Goal: Task Accomplishment & Management: Manage account settings

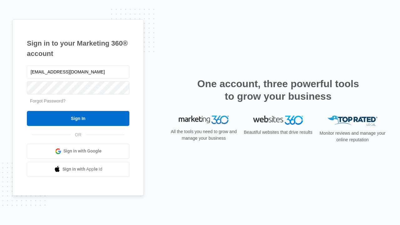
type input "[EMAIL_ADDRESS][DOMAIN_NAME]"
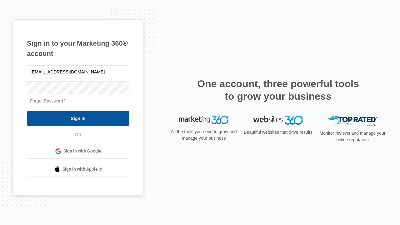
click at [78, 118] on input "Sign In" at bounding box center [78, 118] width 103 height 15
